Goal: Task Accomplishment & Management: Manage account settings

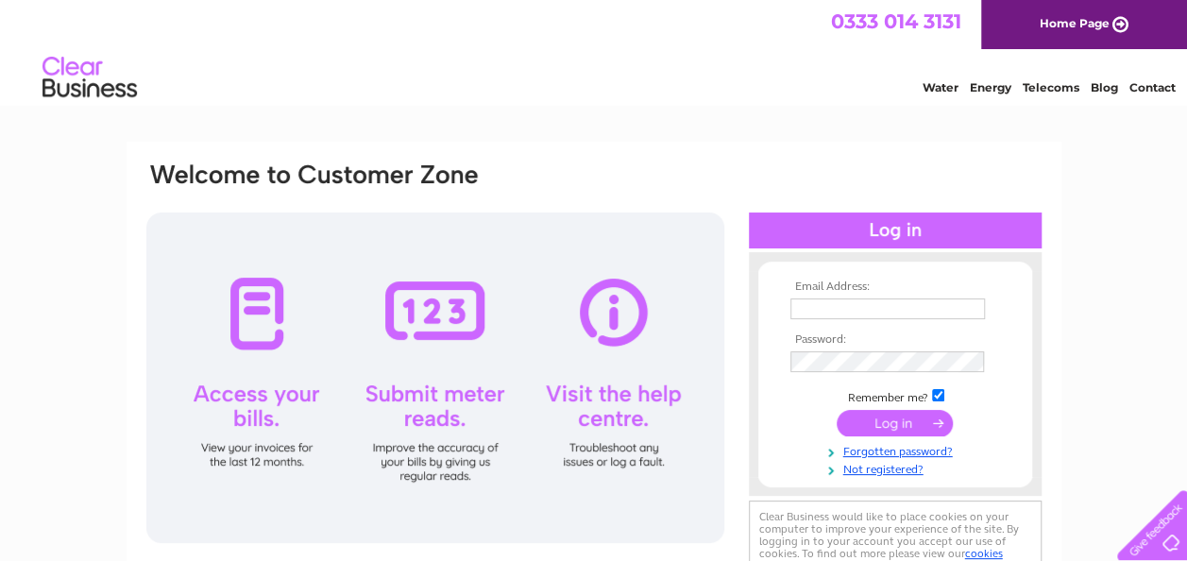
type input "webbsautobodyshop@yahoo.co.uk"
click at [878, 421] on input "submit" at bounding box center [895, 423] width 116 height 26
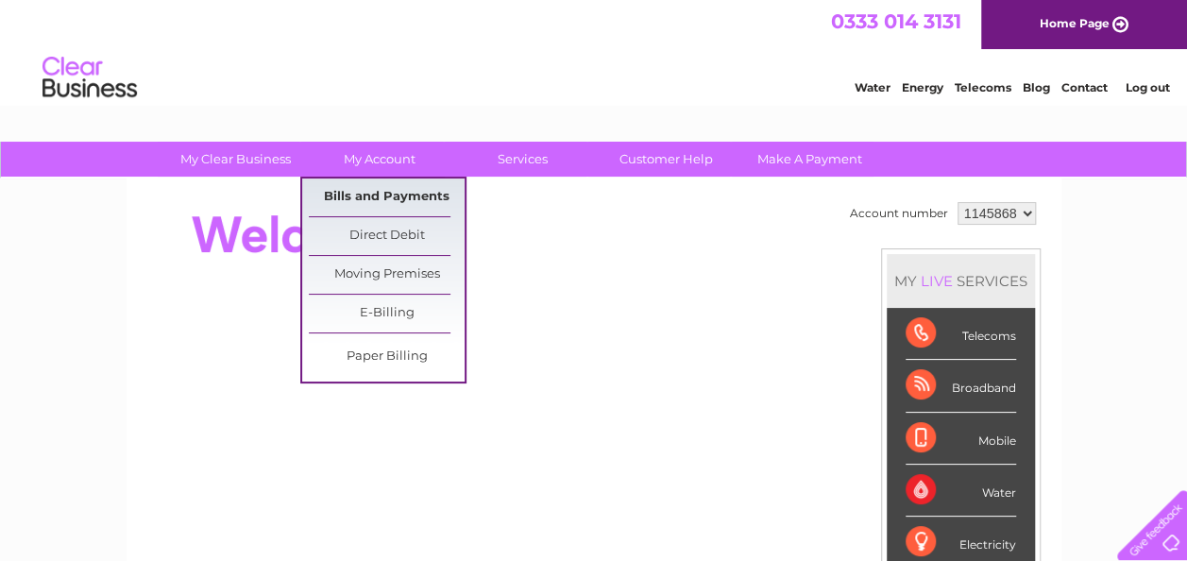
click at [373, 204] on link "Bills and Payments" at bounding box center [387, 198] width 156 height 38
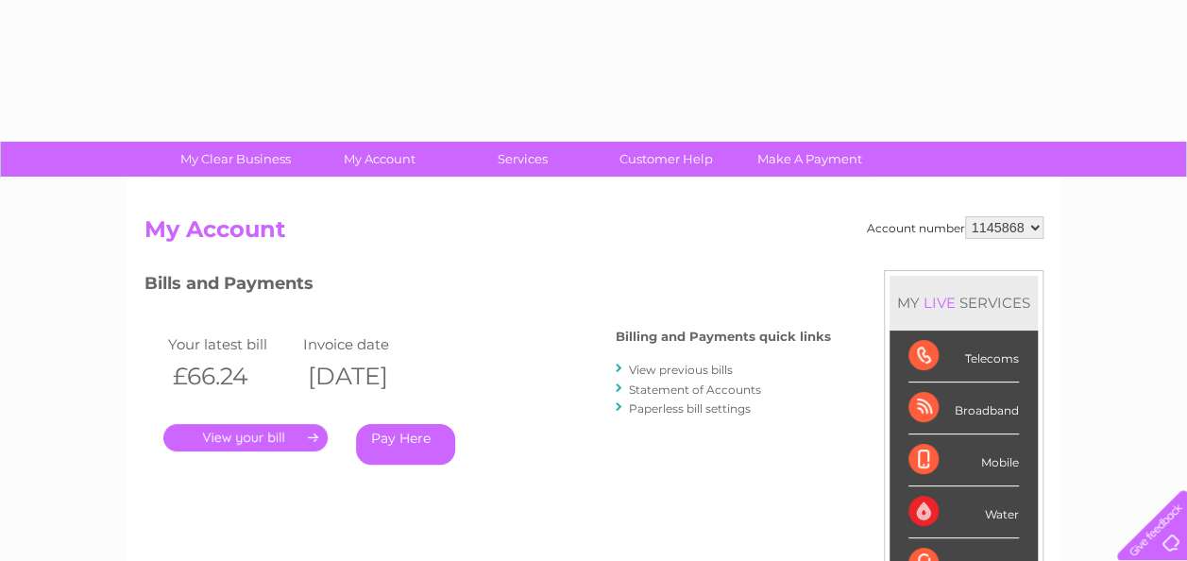
click at [363, 193] on div "Account number 1145868 My Account MY LIVE SERVICES Telecoms Broadband Mobile Wa…" at bounding box center [594, 491] width 935 height 625
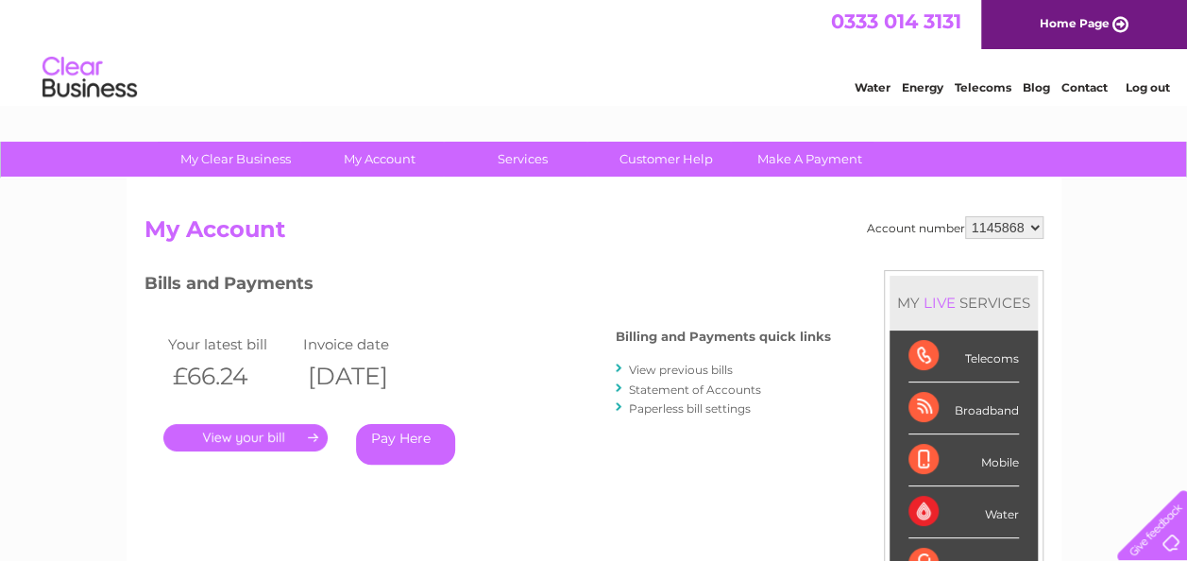
click at [238, 443] on link "." at bounding box center [245, 437] width 164 height 27
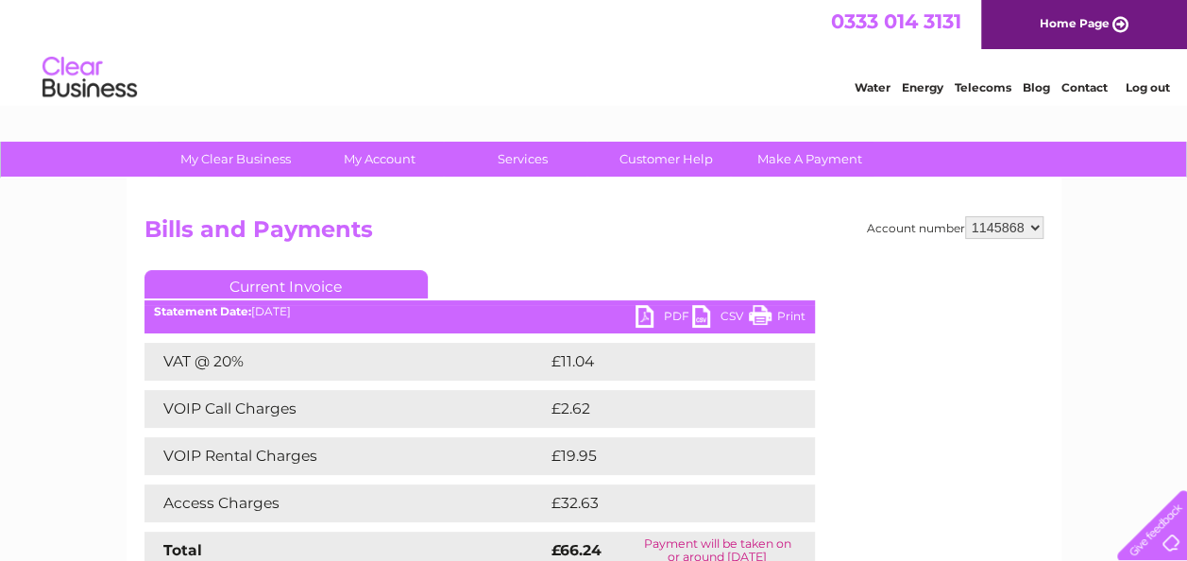
click at [651, 314] on link "PDF" at bounding box center [664, 318] width 57 height 27
